Goal: Information Seeking & Learning: Learn about a topic

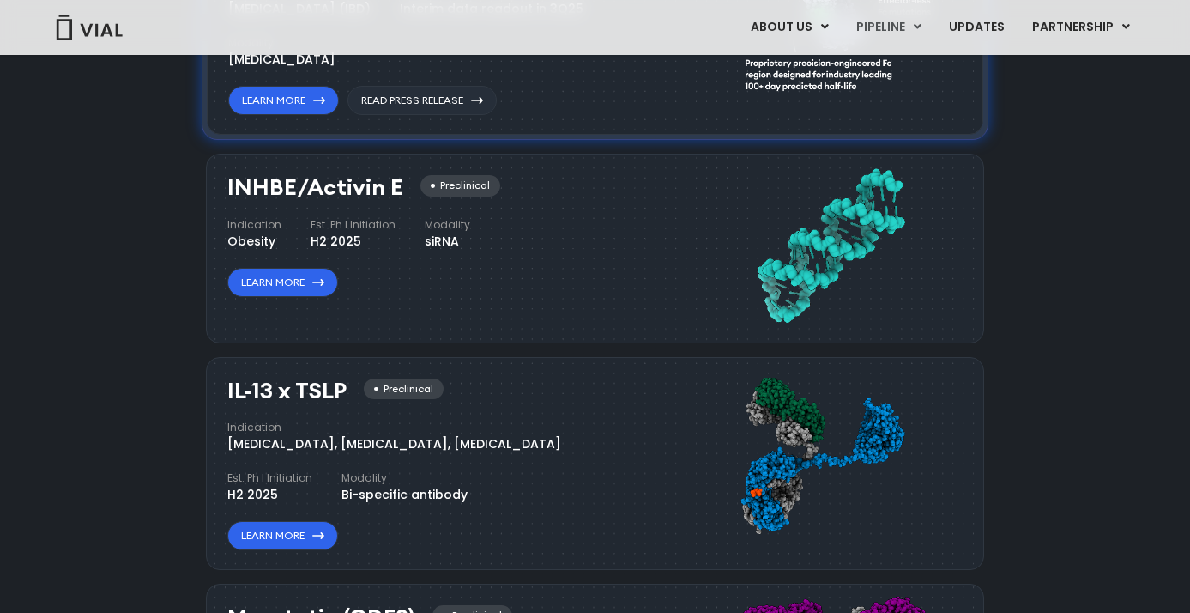
scroll to position [1452, 0]
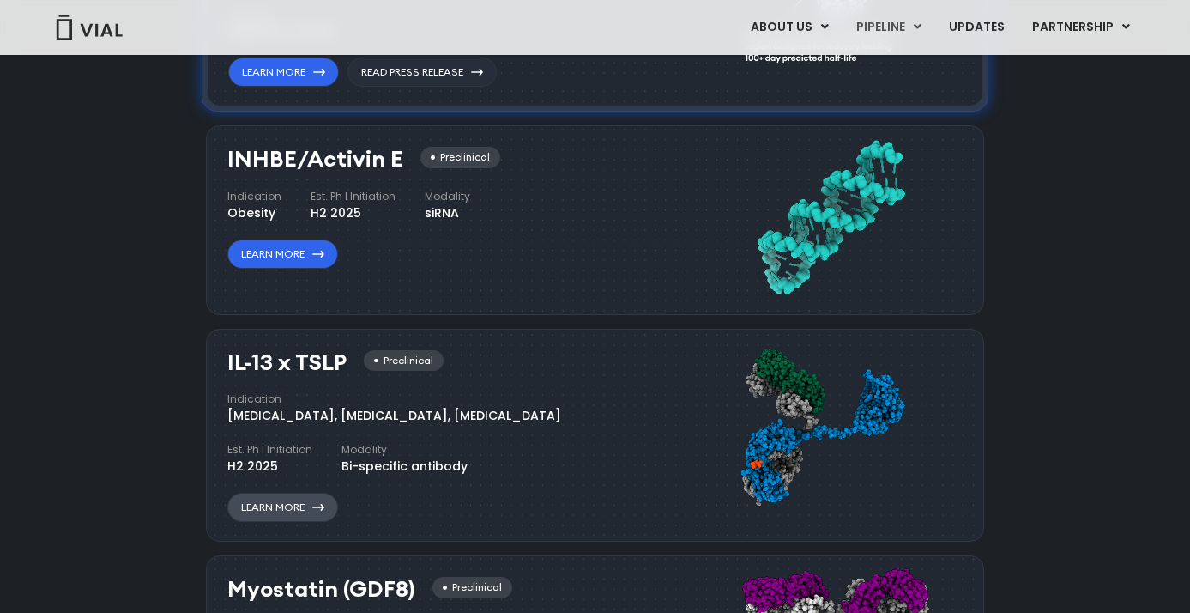
click at [271, 504] on link "Learn More" at bounding box center [282, 507] width 111 height 29
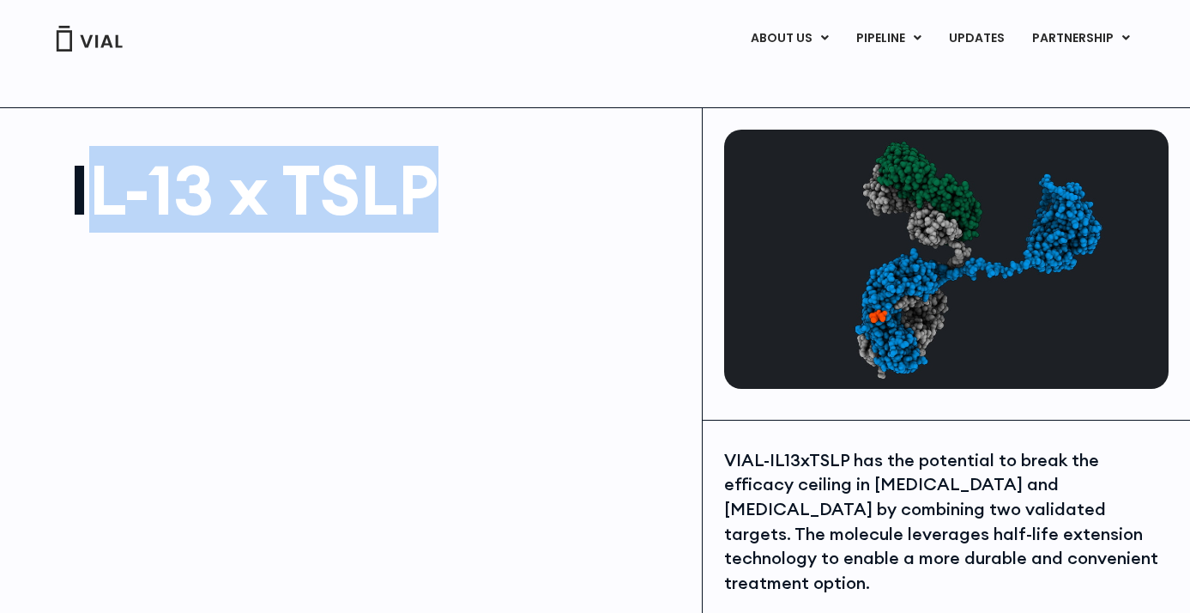
drag, startPoint x: 81, startPoint y: 194, endPoint x: 430, endPoint y: 199, distance: 349.4
click at [430, 199] on h1 "IL-13 x TSLP" at bounding box center [377, 189] width 615 height 69
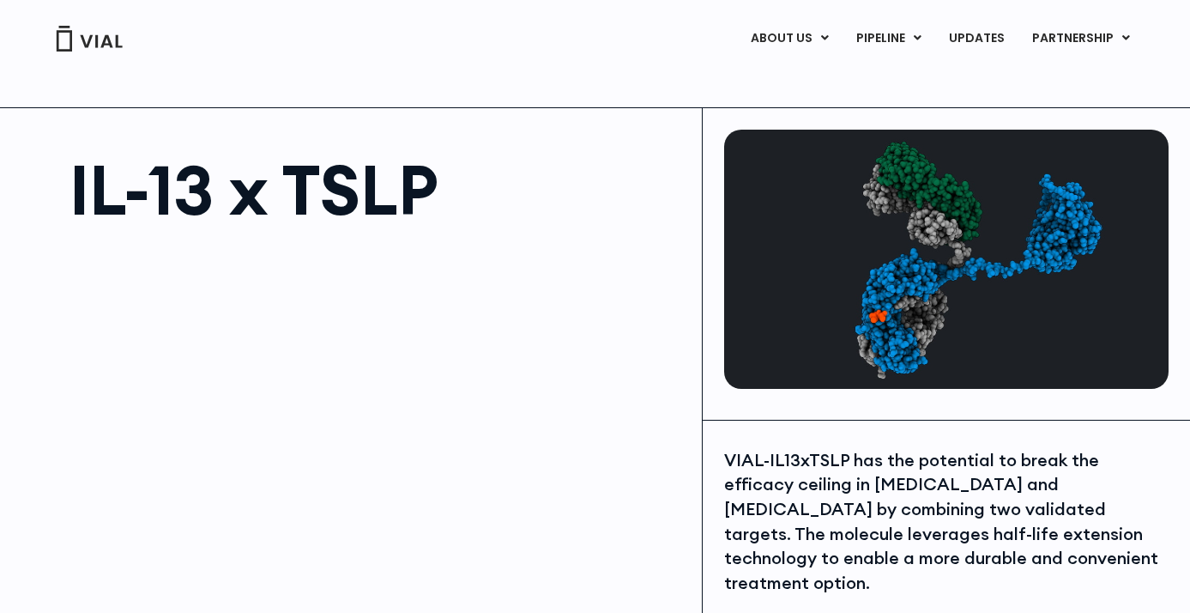
click at [340, 185] on h1 "IL-13 x TSLP" at bounding box center [377, 189] width 615 height 69
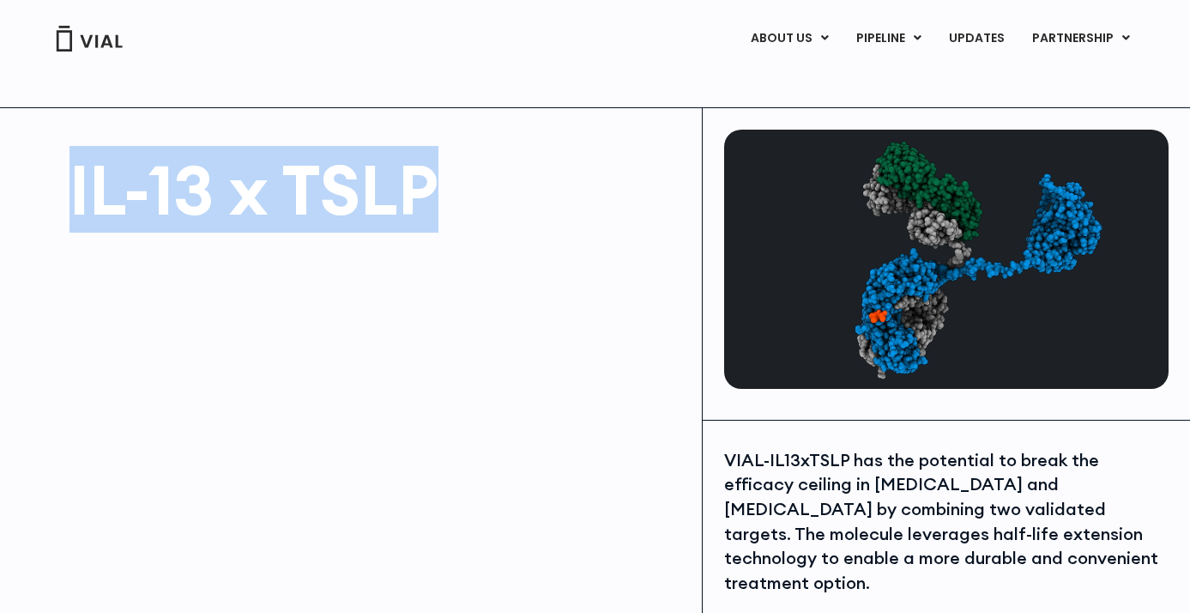
drag, startPoint x: 73, startPoint y: 183, endPoint x: 431, endPoint y: 190, distance: 358.0
click at [431, 190] on h1 "IL-13 x TSLP" at bounding box center [377, 189] width 615 height 69
copy h1 "IL-13 x TSLP"
